Goal: Task Accomplishment & Management: Use online tool/utility

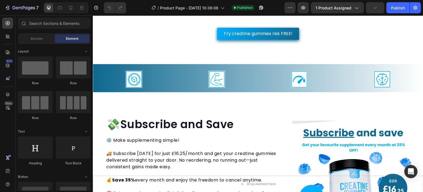
scroll to position [717, 0]
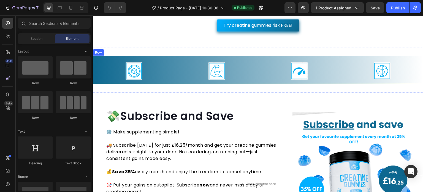
click at [99, 84] on div "Image Image Image Image Row" at bounding box center [258, 70] width 331 height 28
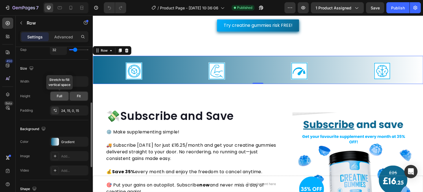
scroll to position [193, 0]
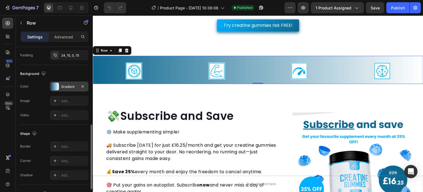
click at [54, 89] on div at bounding box center [55, 86] width 8 height 8
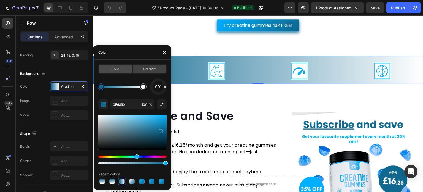
click at [126, 69] on div "Solid" at bounding box center [115, 68] width 33 height 9
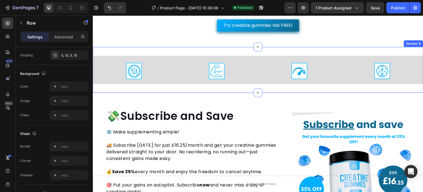
click at [198, 92] on div "Image Image Image Image Row Section 9" at bounding box center [258, 69] width 331 height 45
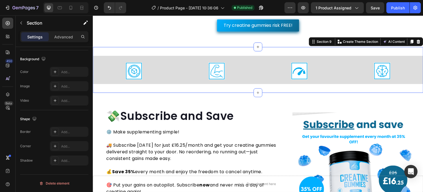
scroll to position [0, 0]
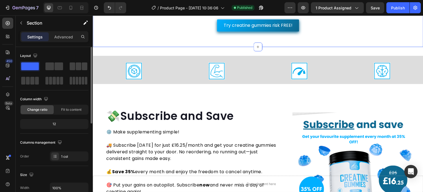
click at [198, 47] on div "Try creatine gummies risk FREE! Button Section 8 You can create reusable sectio…" at bounding box center [258, 25] width 331 height 43
click at [231, 146] on div "💸Subscribe and Save Heading ⚙️ Make supplementing simple! 🚚 Subscribe [DATE] fo…" at bounding box center [258, 169] width 331 height 140
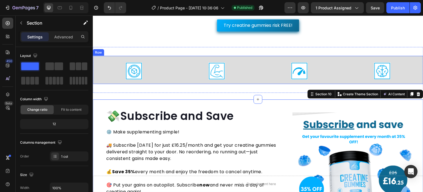
click at [173, 84] on div "Image Image Image Image Row" at bounding box center [258, 70] width 331 height 28
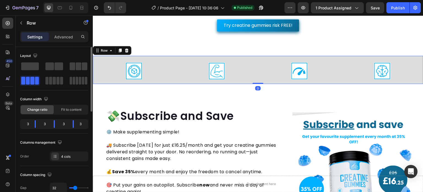
scroll to position [110, 0]
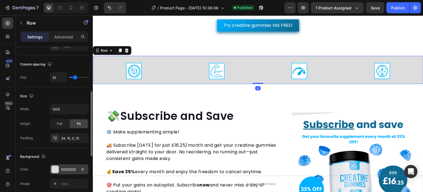
click at [55, 171] on div at bounding box center [55, 168] width 7 height 7
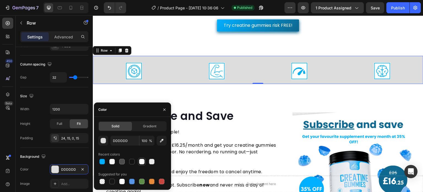
click at [143, 161] on div at bounding box center [142, 161] width 6 height 6
type input "FFFFFF"
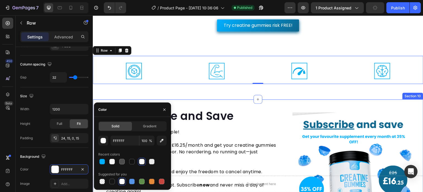
click at [257, 146] on div "💸Subscribe and Save Heading ⚙️ Make supplementing simple! 🚚 Subscribe [DATE] fo…" at bounding box center [258, 169] width 331 height 140
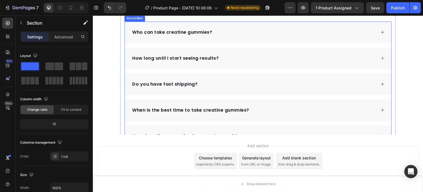
scroll to position [1240, 0]
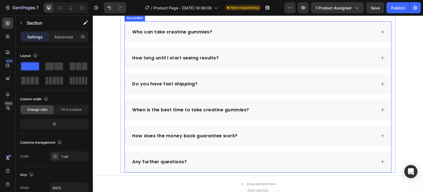
click at [306, 86] on div "Do you have fast shipping?" at bounding box center [253, 84] width 245 height 8
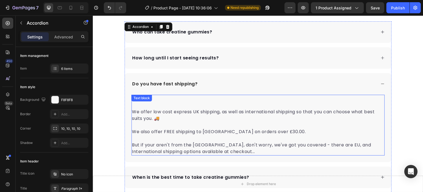
click at [185, 112] on p "We offer low cost express UK shipping, as well as international shipping so tha…" at bounding box center [258, 114] width 252 height 13
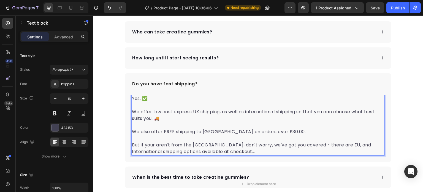
click at [252, 132] on p "We also offer FREE shipping to [GEOGRAPHIC_DATA] on orders over £30.00." at bounding box center [258, 131] width 252 height 7
drag, startPoint x: 259, startPoint y: 130, endPoint x: 230, endPoint y: 133, distance: 28.5
click at [230, 133] on p "We also offer FREE shipping to [GEOGRAPHIC_DATA] on orders over £30.00." at bounding box center [258, 131] width 252 height 7
click at [215, 131] on p "We also offer FREE shipping to [GEOGRAPHIC_DATA] on orders." at bounding box center [258, 131] width 252 height 7
click at [237, 132] on p "We also offer FREE shipping to [GEOGRAPHIC_DATA] on all orders." at bounding box center [258, 131] width 252 height 7
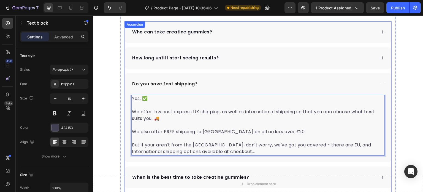
click at [128, 125] on div "Yes. ✅ We offer low cost express UK shipping, as well as international shipping…" at bounding box center [258, 128] width 267 height 67
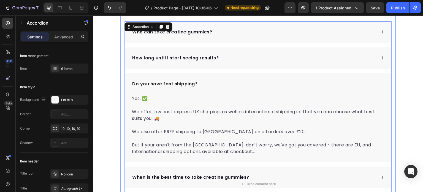
click at [118, 130] on div "[DOMAIN_NAME] - Review Widget [DOMAIN_NAME] Frequently Asked Questions Heading …" at bounding box center [258, 101] width 331 height 278
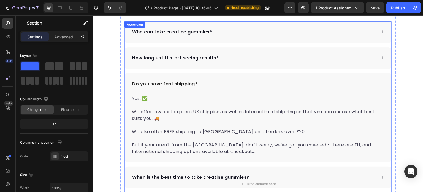
click at [276, 85] on div "Do you have fast shipping?" at bounding box center [253, 84] width 245 height 8
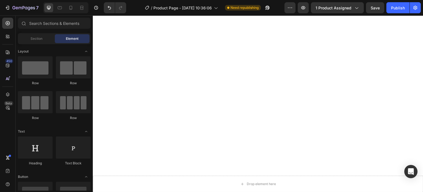
scroll to position [185, 0]
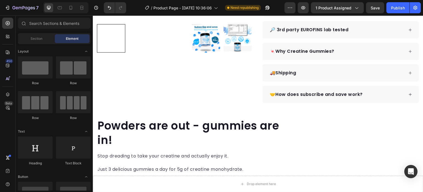
drag, startPoint x: 108, startPoint y: 115, endPoint x: 117, endPoint y: 37, distance: 78.7
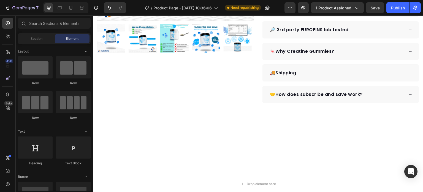
scroll to position [0, 0]
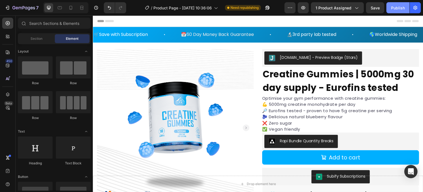
click at [402, 5] on div "Publish" at bounding box center [398, 8] width 14 height 6
